Goal: Information Seeking & Learning: Compare options

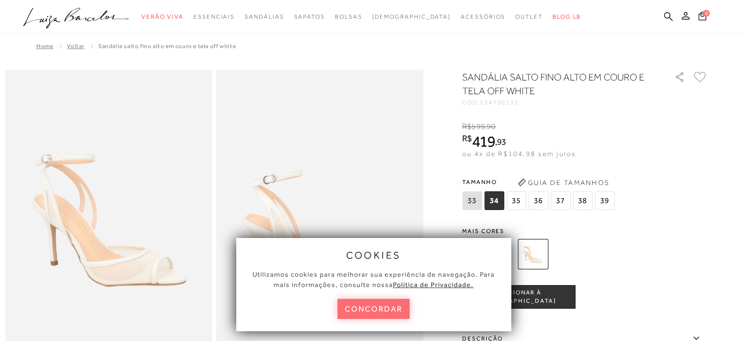
click at [401, 306] on button "concordar" at bounding box center [373, 309] width 73 height 20
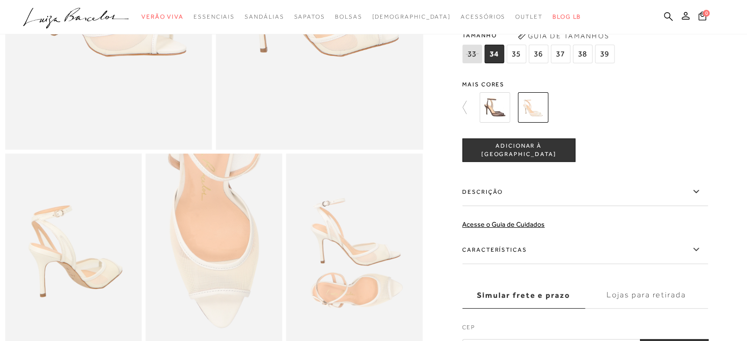
scroll to position [49, 0]
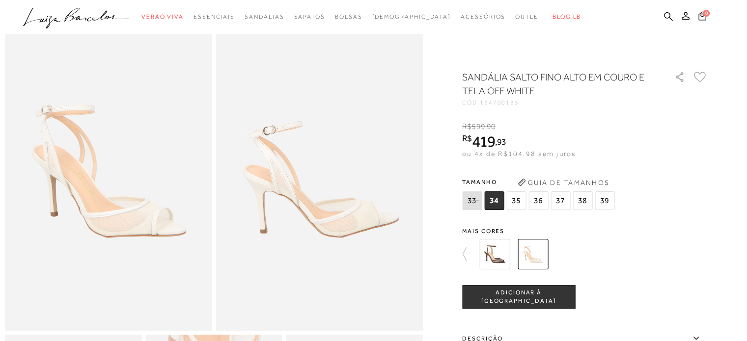
click at [500, 254] on img at bounding box center [494, 254] width 30 height 30
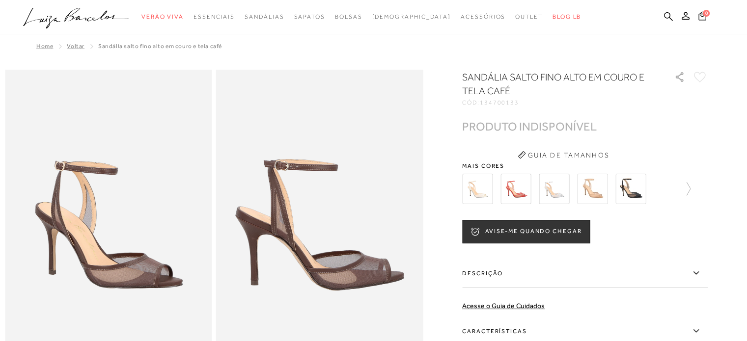
click at [492, 182] on img at bounding box center [477, 189] width 30 height 30
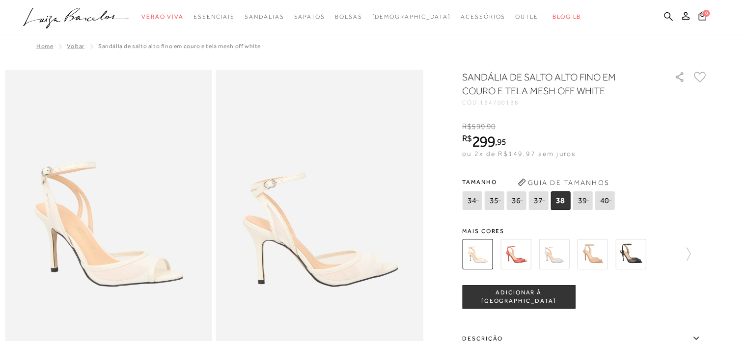
scroll to position [196, 0]
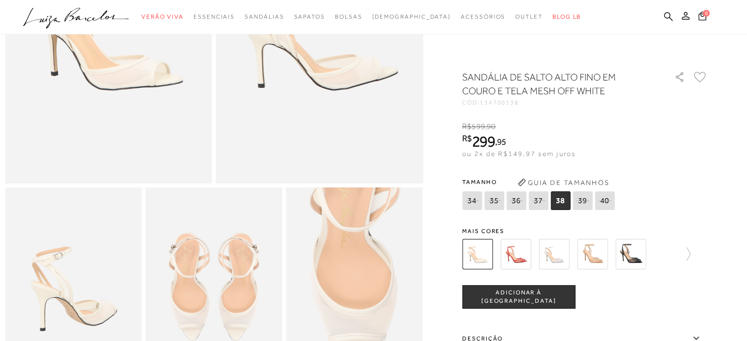
click at [561, 253] on img at bounding box center [553, 254] width 30 height 30
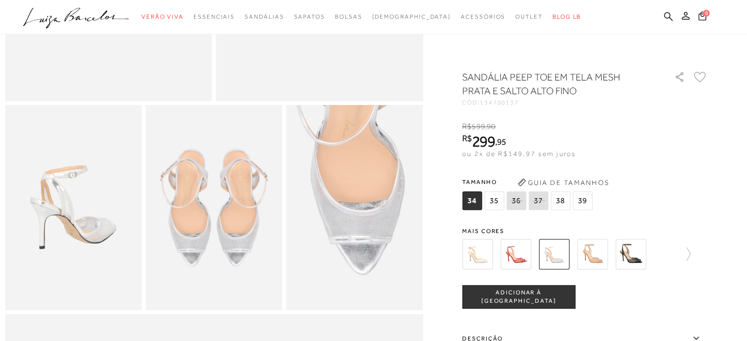
scroll to position [196, 0]
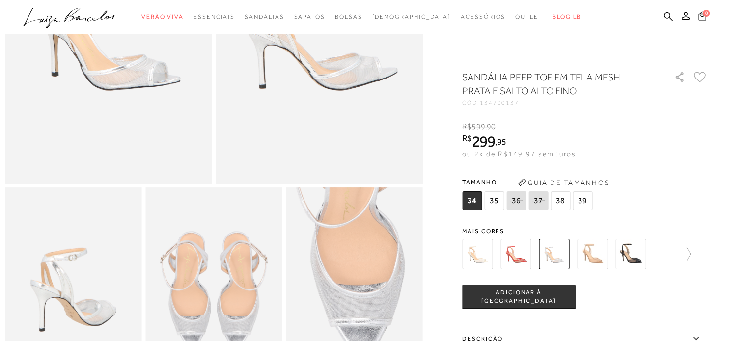
click at [485, 258] on img at bounding box center [477, 254] width 30 height 30
